Goal: Find specific page/section: Find specific page/section

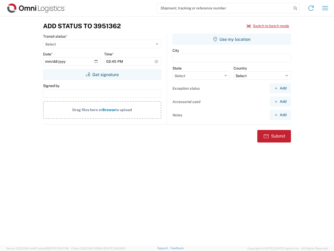
click at [224, 8] on input "search" at bounding box center [224, 8] width 135 height 10
click at [296, 8] on icon at bounding box center [295, 8] width 7 height 7
click at [311, 8] on icon at bounding box center [311, 8] width 8 height 8
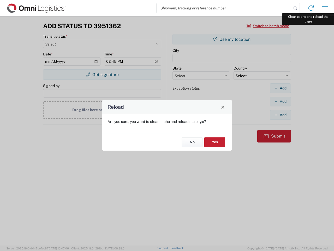
click at [326, 8] on div "Reload Are you sure, you want to clear cache and reload the page? No Yes" at bounding box center [167, 125] width 334 height 251
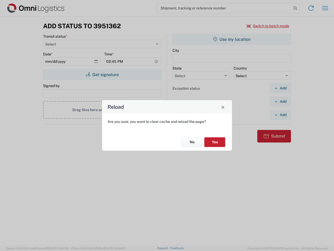
click at [268, 26] on div "Reload Are you sure, you want to clear cache and reload the page? No Yes" at bounding box center [167, 125] width 334 height 251
click at [102, 74] on div "Reload Are you sure, you want to clear cache and reload the page? No Yes" at bounding box center [167, 125] width 334 height 251
click at [232, 39] on div "Reload Are you sure, you want to clear cache and reload the page? No Yes" at bounding box center [167, 125] width 334 height 251
click at [281, 88] on div "Reload Are you sure, you want to clear cache and reload the page? No Yes" at bounding box center [167, 125] width 334 height 251
click at [281, 101] on div "Reload Are you sure, you want to clear cache and reload the page? No Yes" at bounding box center [167, 125] width 334 height 251
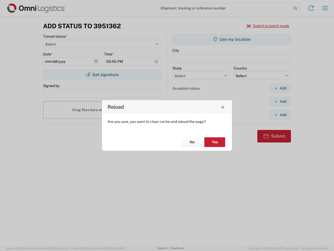
click at [281, 115] on div "Reload Are you sure, you want to clear cache and reload the page? No Yes" at bounding box center [167, 125] width 334 height 251
